Goal: Check status: Check status

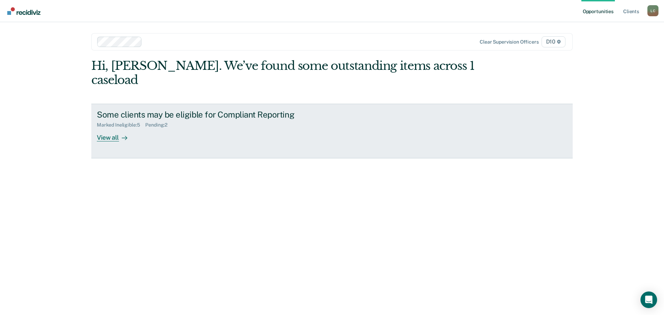
click at [104, 128] on div "View all" at bounding box center [116, 134] width 39 height 13
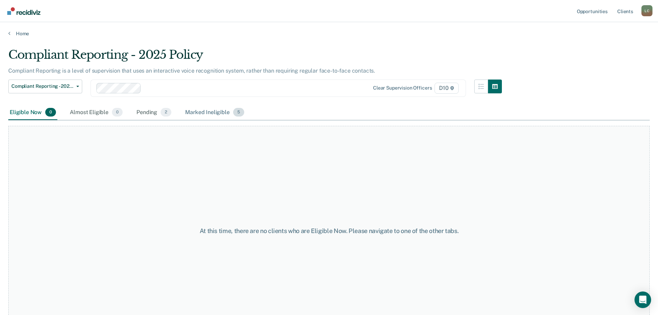
click at [204, 112] on div "Marked Ineligible 5" at bounding box center [215, 112] width 62 height 15
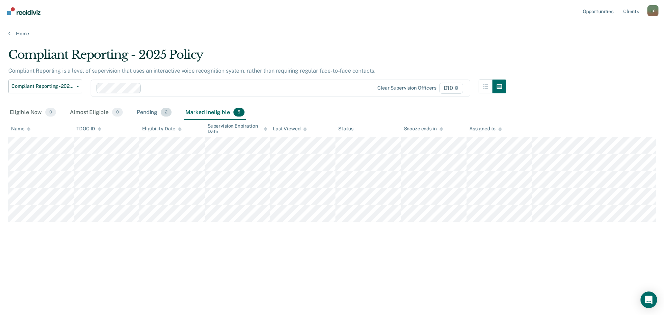
click at [144, 111] on div "Pending 2" at bounding box center [154, 112] width 38 height 15
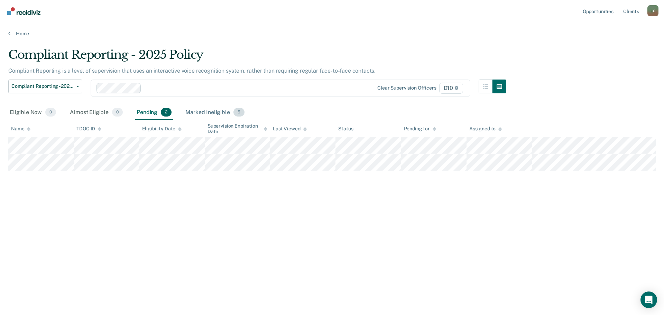
click at [218, 110] on div "Marked Ineligible 5" at bounding box center [215, 112] width 62 height 15
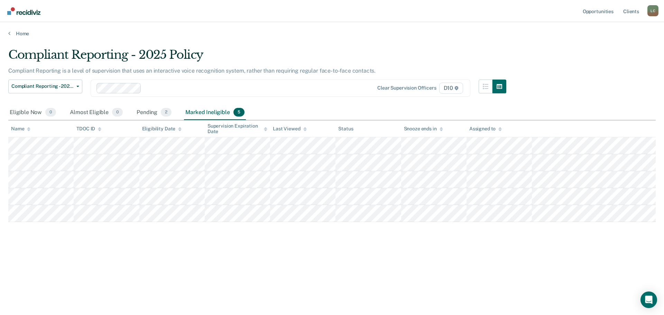
click at [274, 37] on main "Compliant Reporting - 2025 Policy Compliant Reporting is a level of supervision…" at bounding box center [332, 175] width 664 height 276
click at [138, 114] on div "Pending 2" at bounding box center [154, 112] width 38 height 15
